Goal: Information Seeking & Learning: Learn about a topic

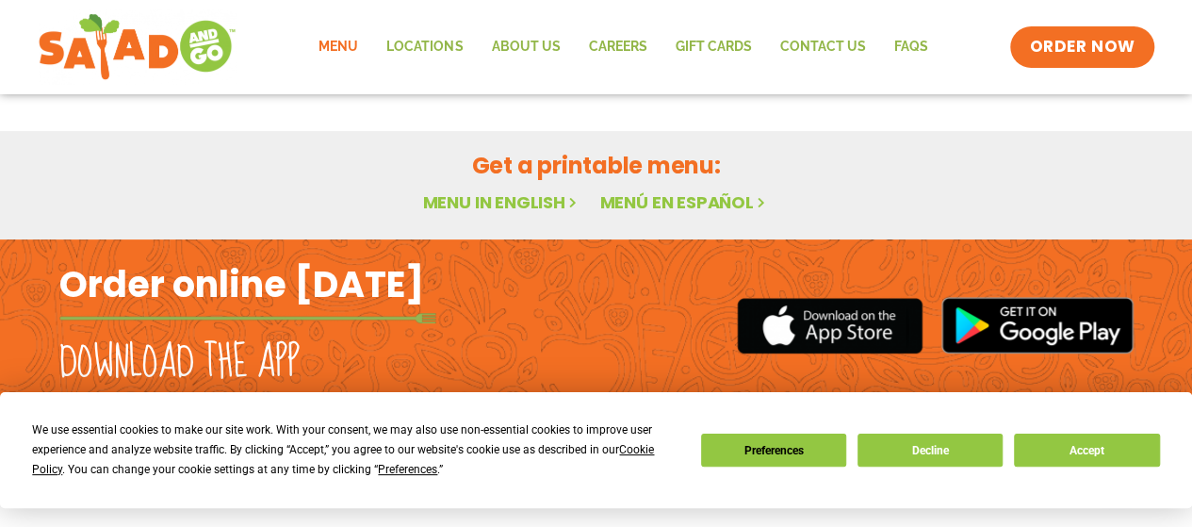
click at [530, 206] on link "Menu in English" at bounding box center [501, 202] width 158 height 24
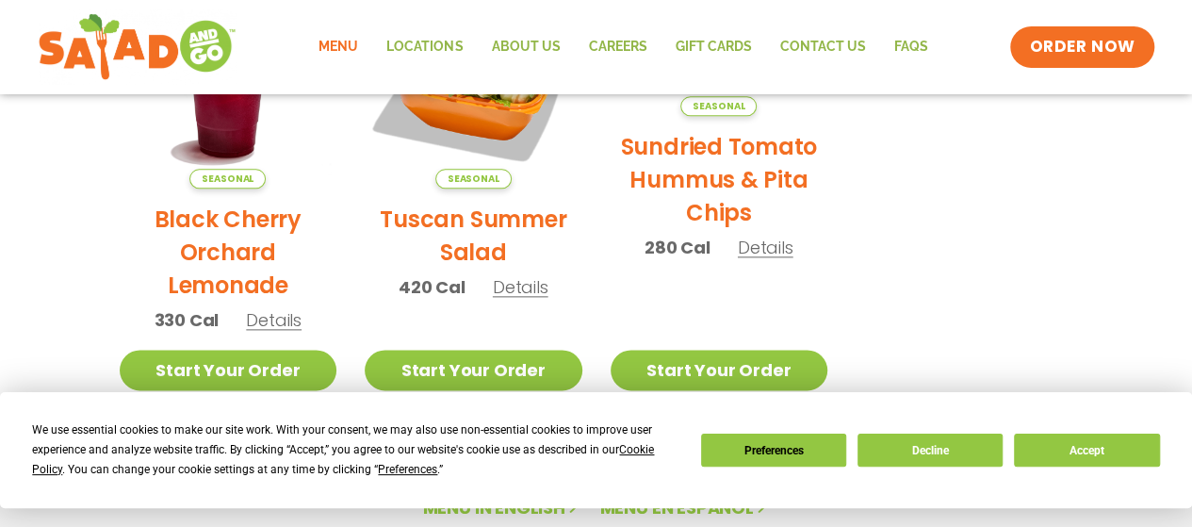
scroll to position [1039, 0]
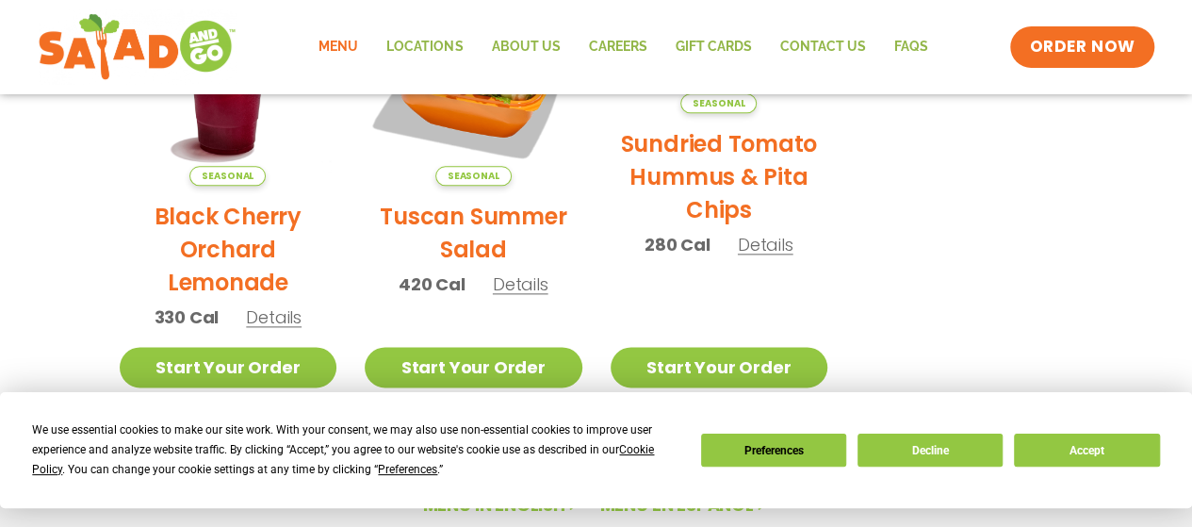
click at [512, 294] on span "Details" at bounding box center [521, 284] width 56 height 24
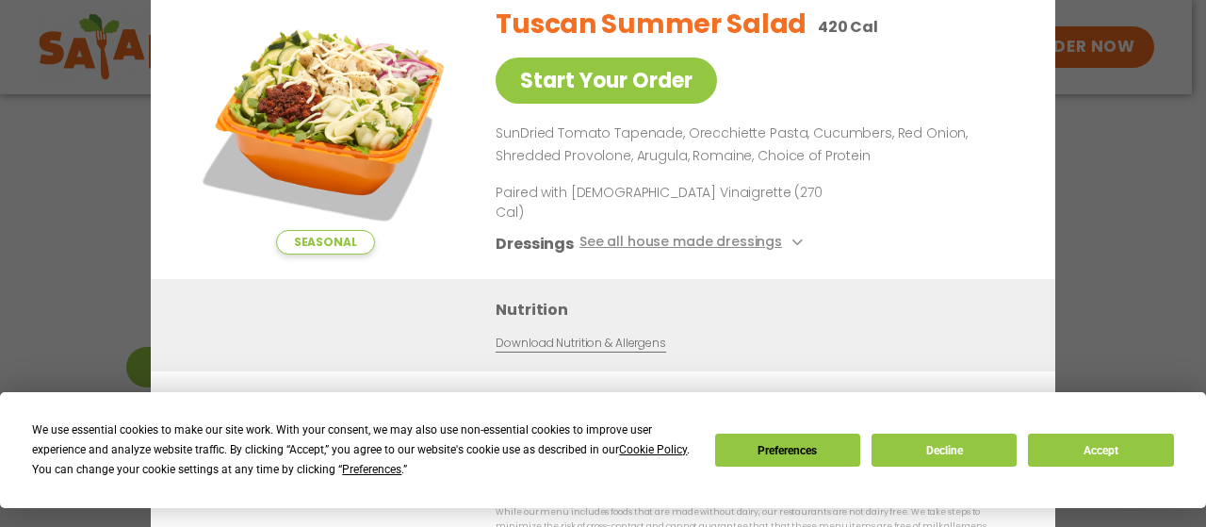
click at [510, 280] on div "Nutrition Download Nutrition & Allergens" at bounding box center [603, 324] width 905 height 92
click at [792, 238] on icon at bounding box center [796, 242] width 8 height 8
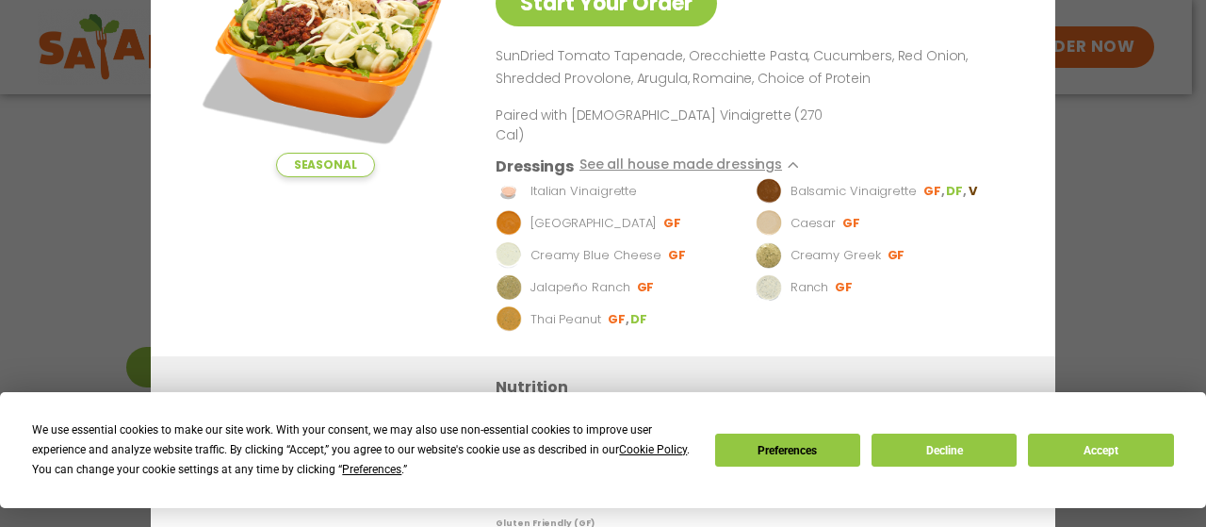
click at [1143, 223] on div "Seasonal Start Your Order Tuscan Summer Salad 420 Cal Start Your Order SunDried…" at bounding box center [603, 263] width 1206 height 527
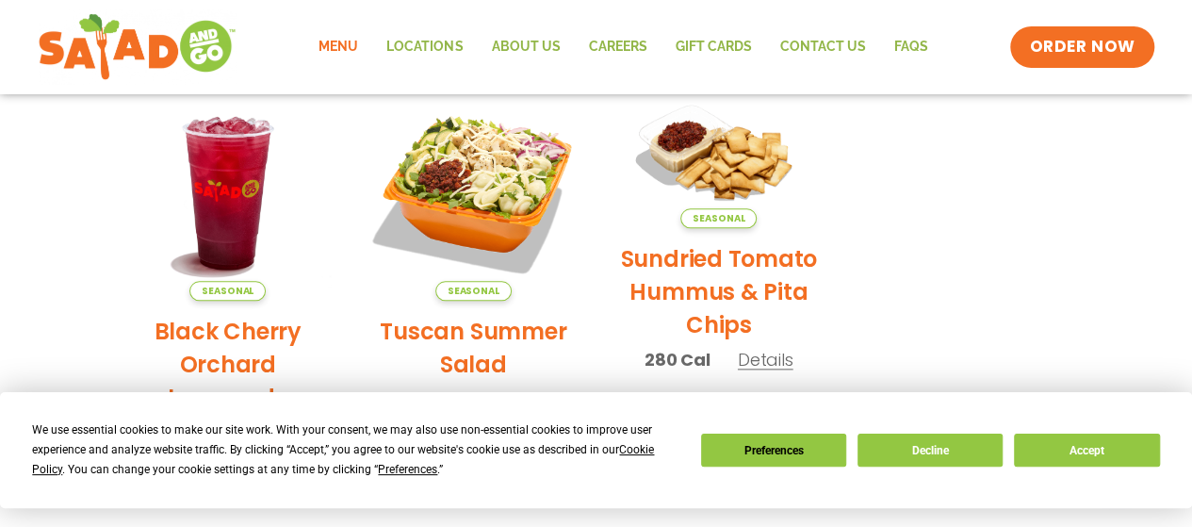
scroll to position [922, 0]
